Goal: Transaction & Acquisition: Book appointment/travel/reservation

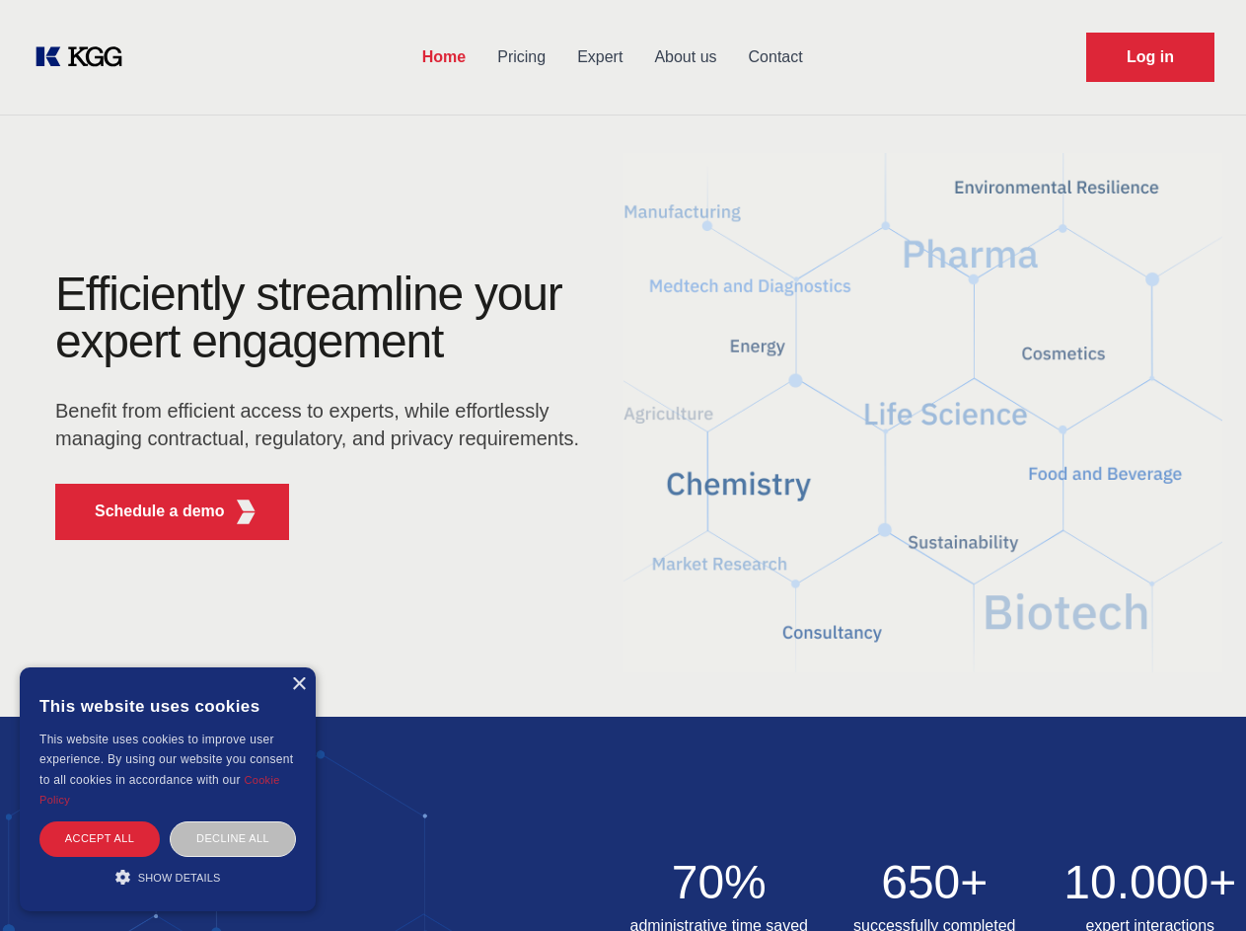
click at [623, 465] on div "Efficiently streamline your expert engagement Benefit from efficient access to …" at bounding box center [324, 412] width 600 height 285
click at [148, 511] on p "Schedule a demo" at bounding box center [160, 511] width 130 height 24
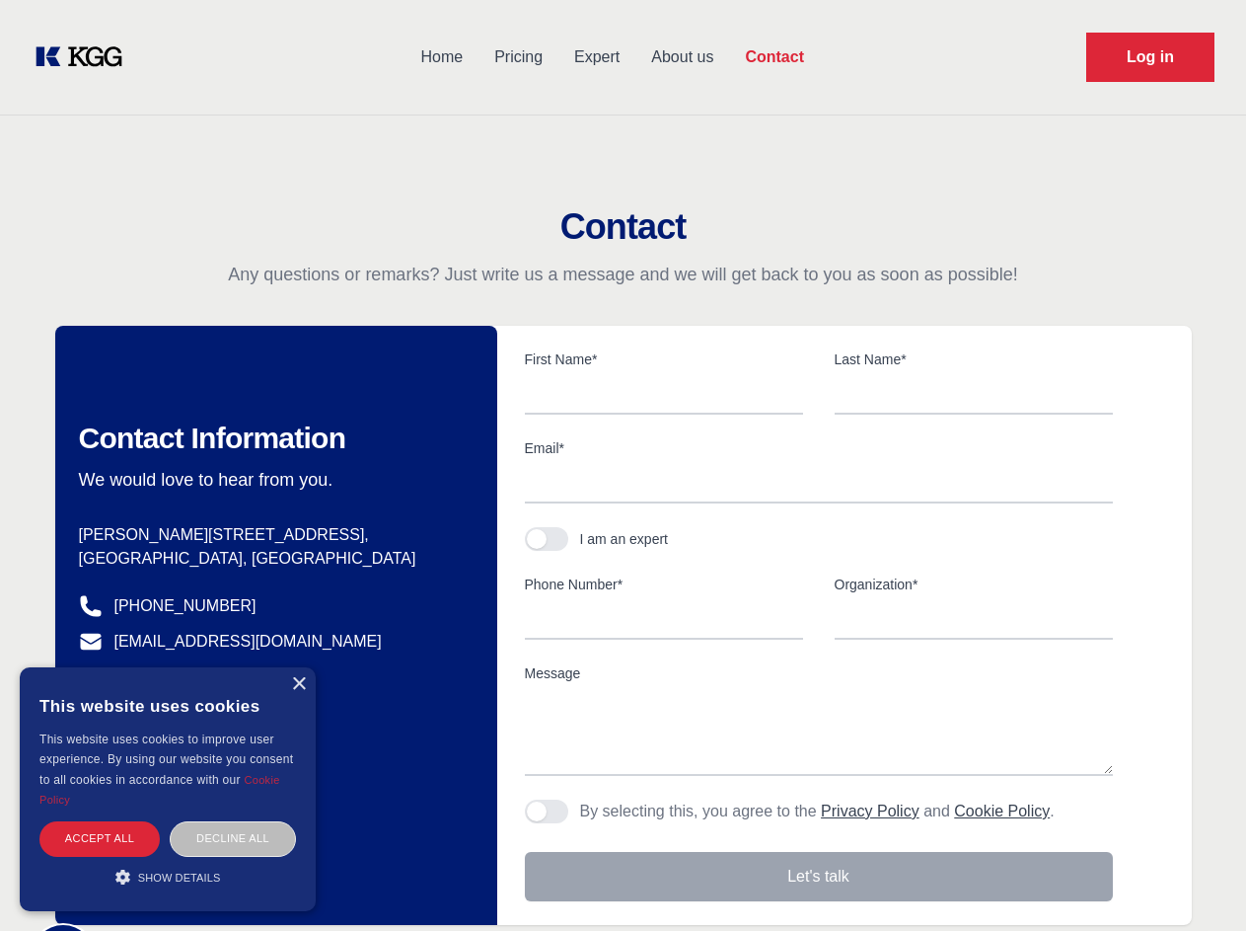
click at [298, 684] on div "× This website uses cookies This website uses cookies to improve user experienc…" at bounding box center [168, 789] width 296 height 244
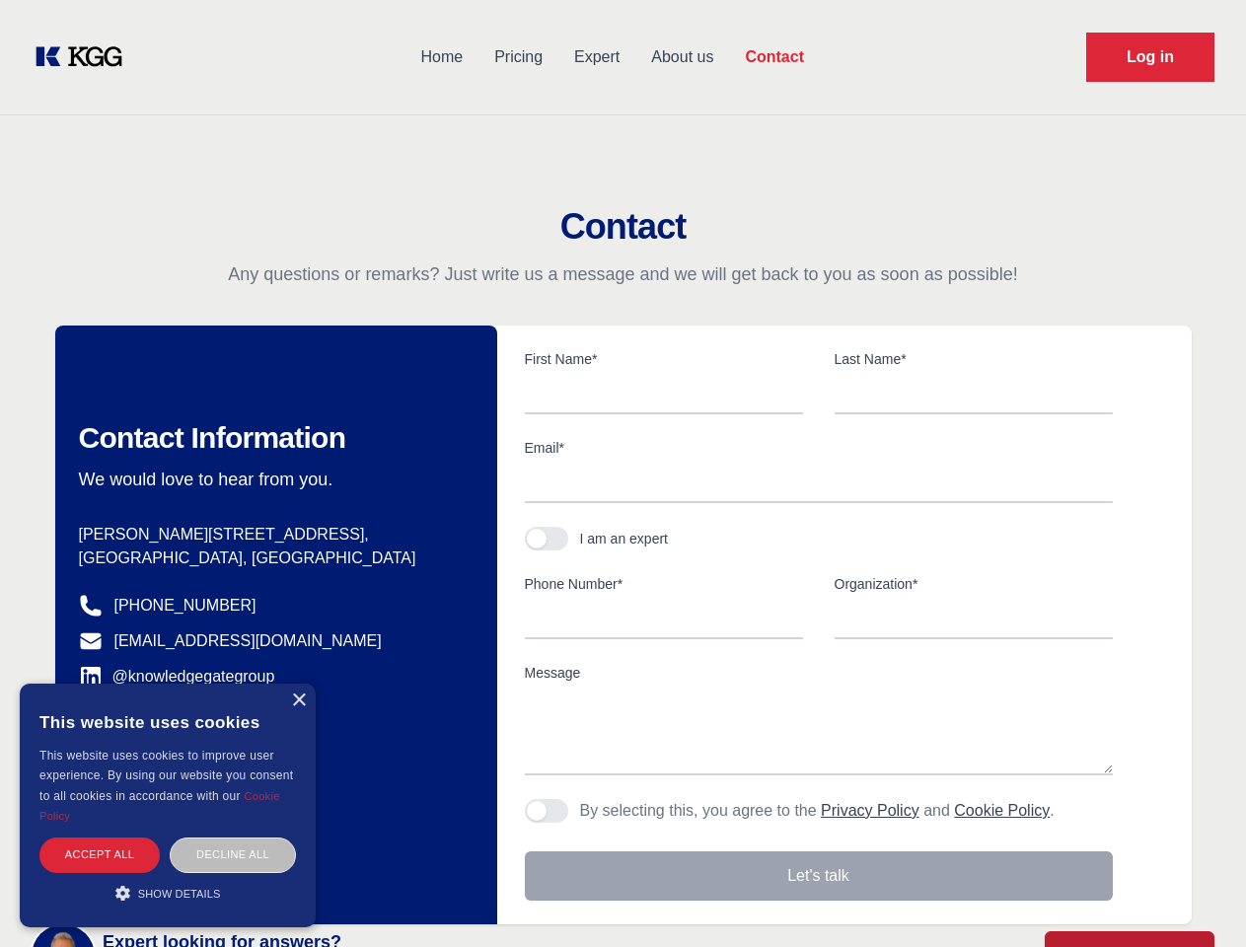
click at [100, 838] on div "Accept all" at bounding box center [99, 855] width 120 height 35
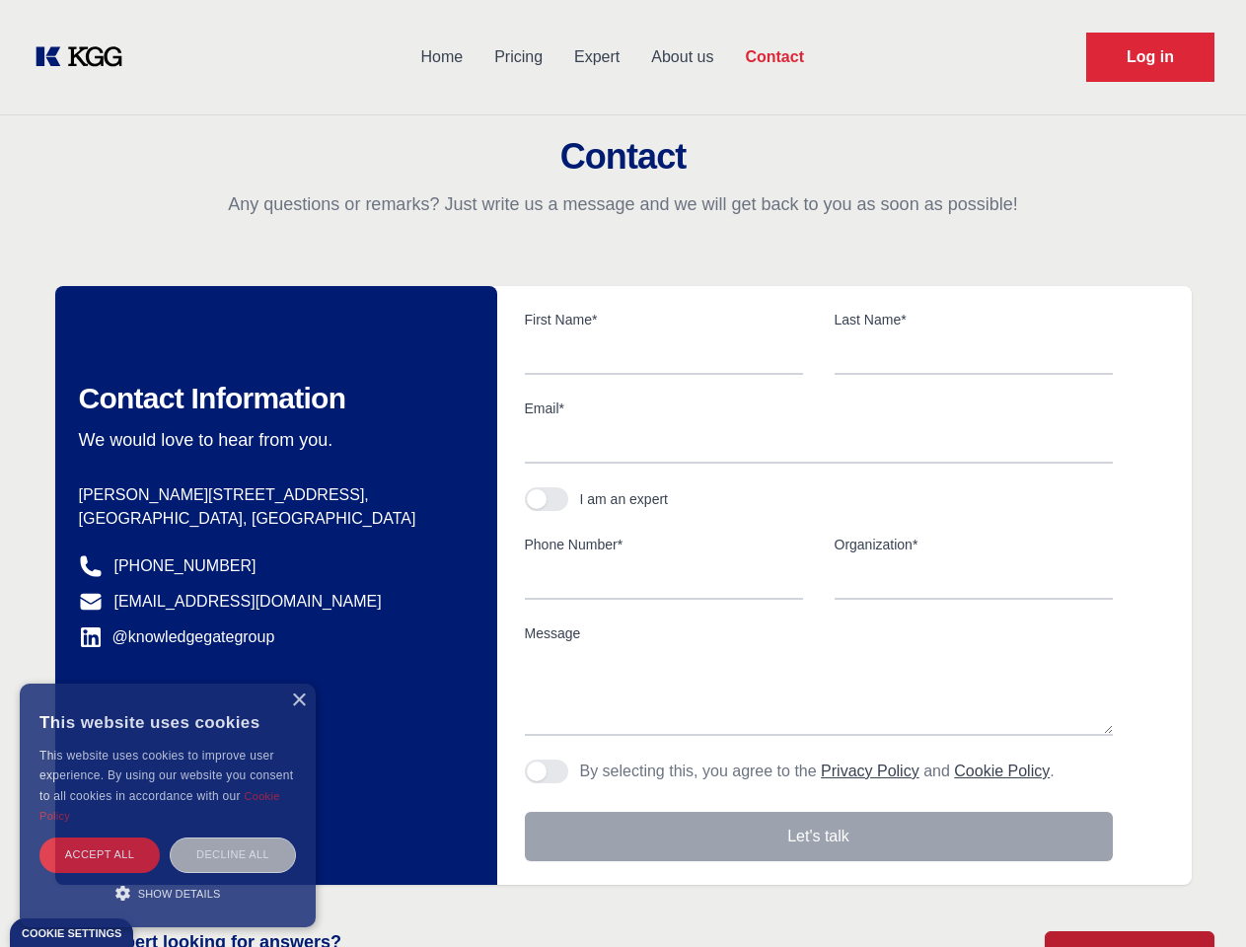
click at [233, 838] on div "Decline all" at bounding box center [233, 855] width 126 height 35
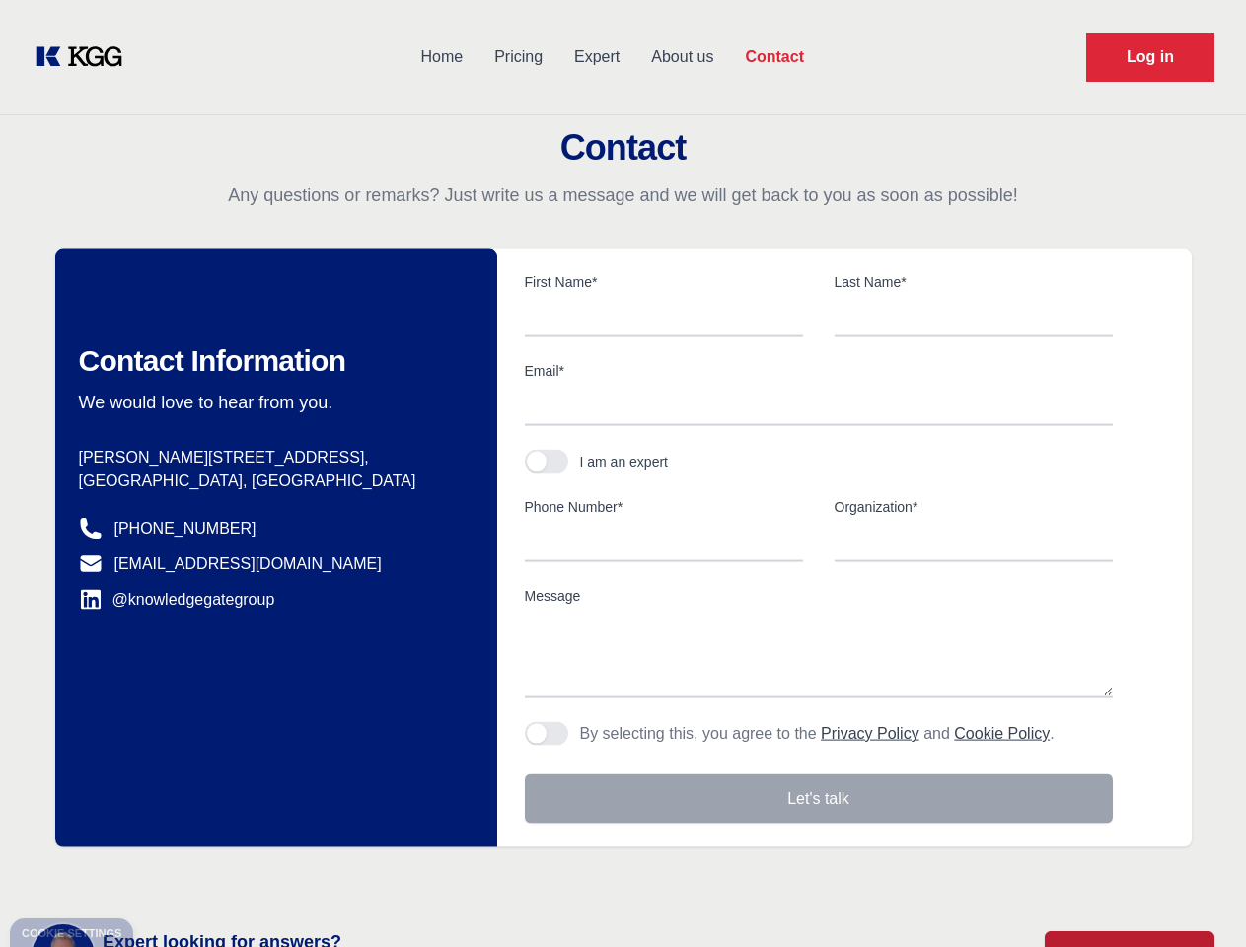
click at [168, 876] on main "Contact Any questions or remarks? Just write us a message and we will get back …" at bounding box center [623, 513] width 1246 height 1027
